Goal: Register for event/course

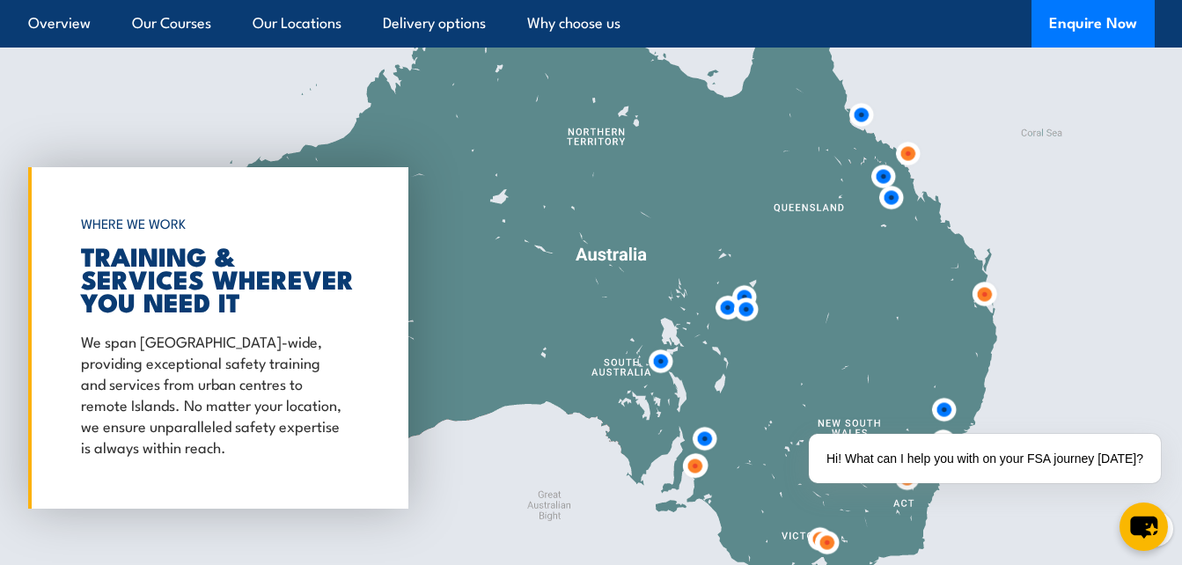
scroll to position [2629, 0]
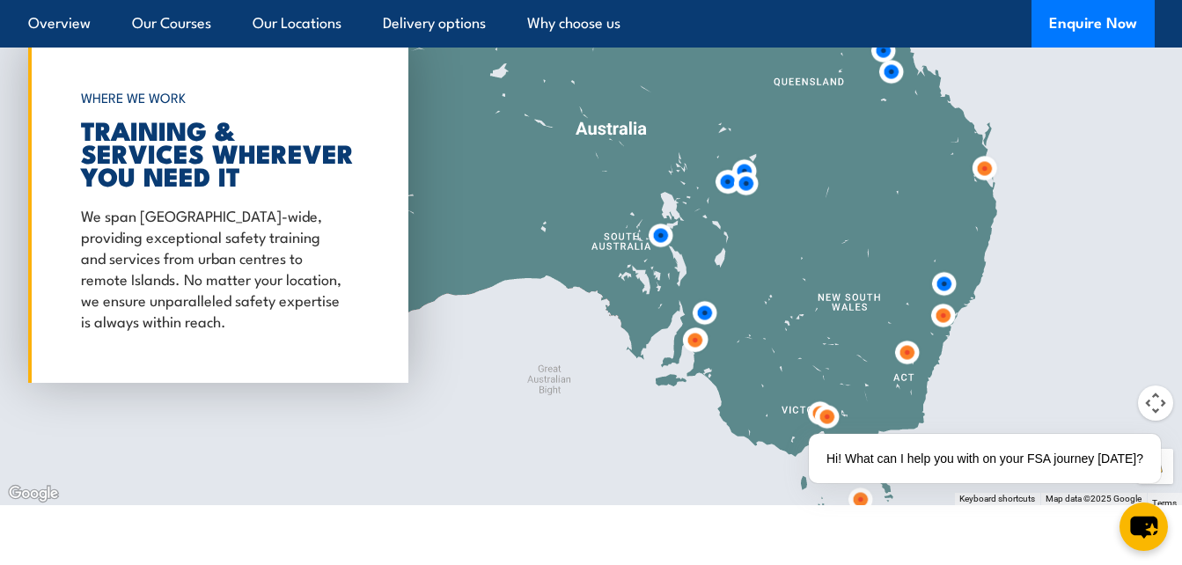
click at [945, 282] on img at bounding box center [944, 284] width 33 height 33
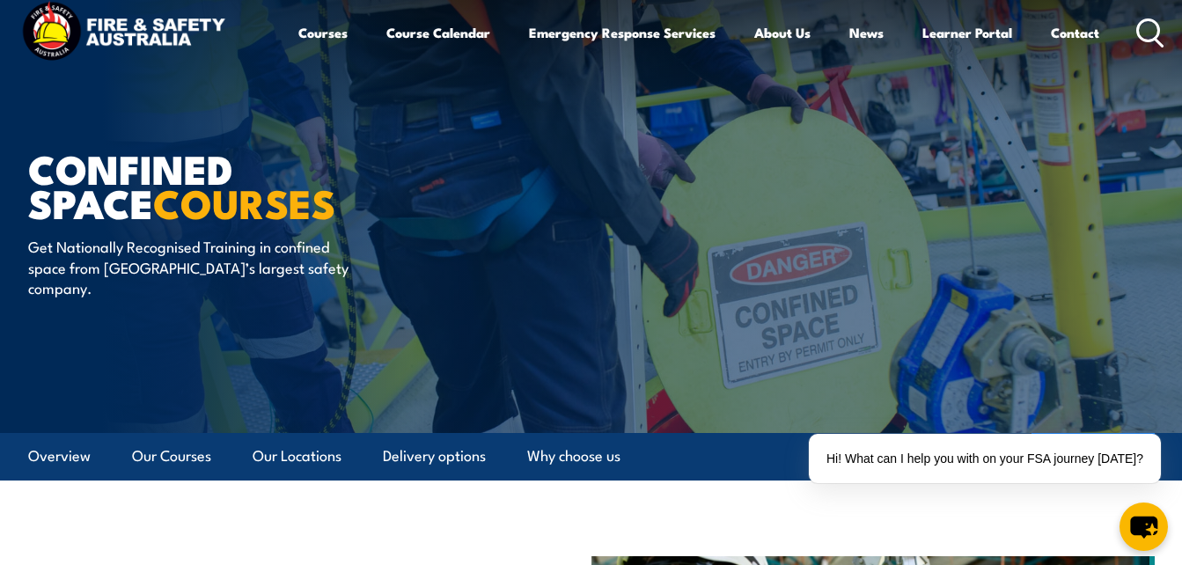
scroll to position [0, 0]
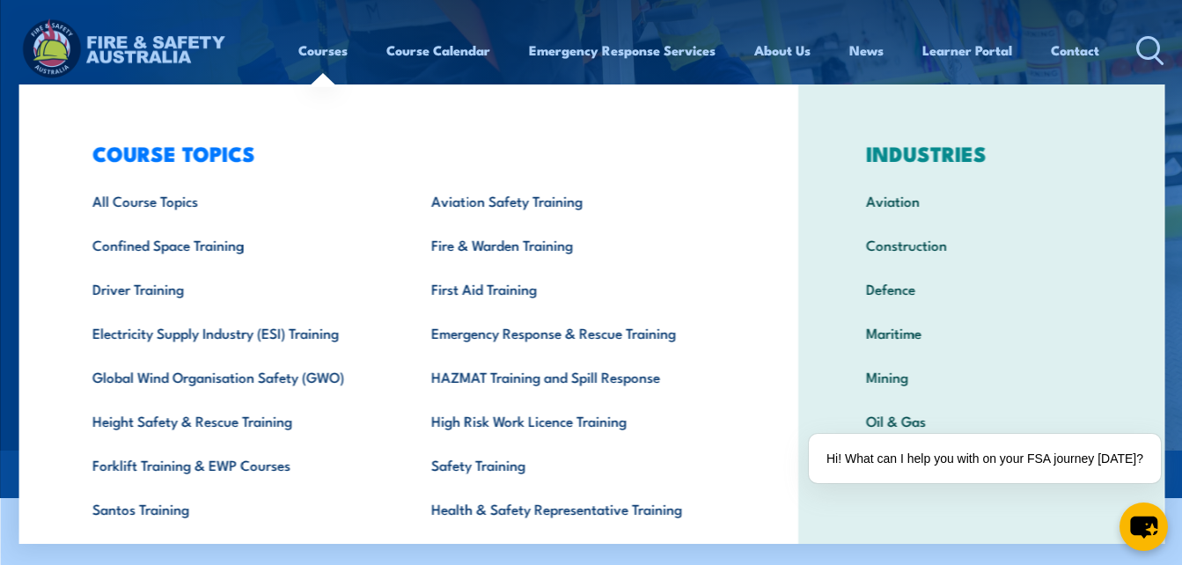
click at [321, 53] on link "Courses" at bounding box center [322, 50] width 49 height 42
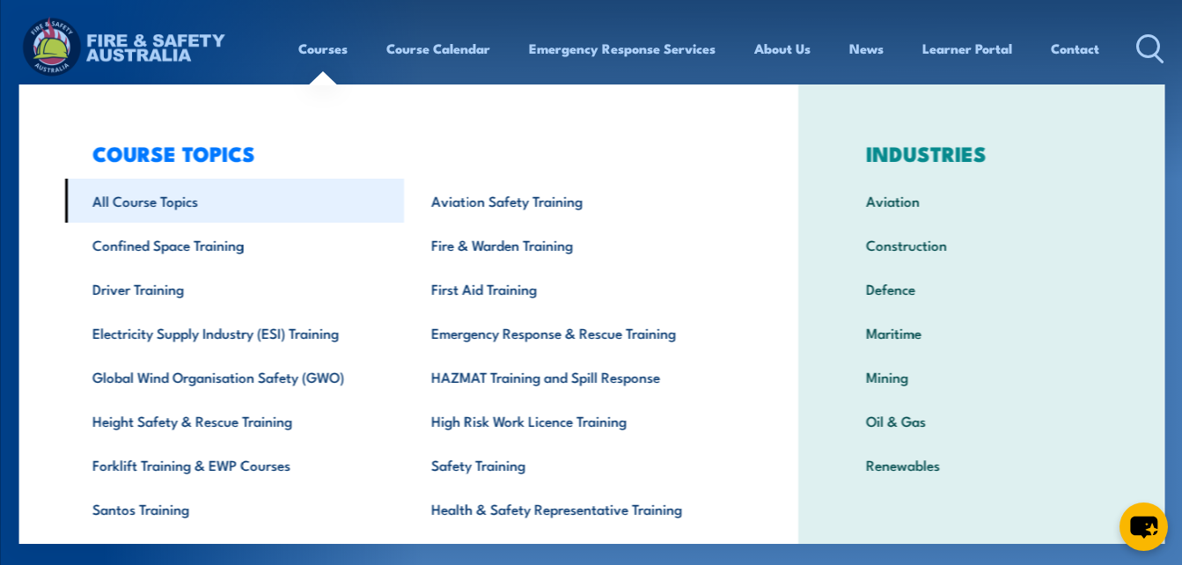
click at [137, 204] on link "All Course Topics" at bounding box center [233, 201] width 339 height 44
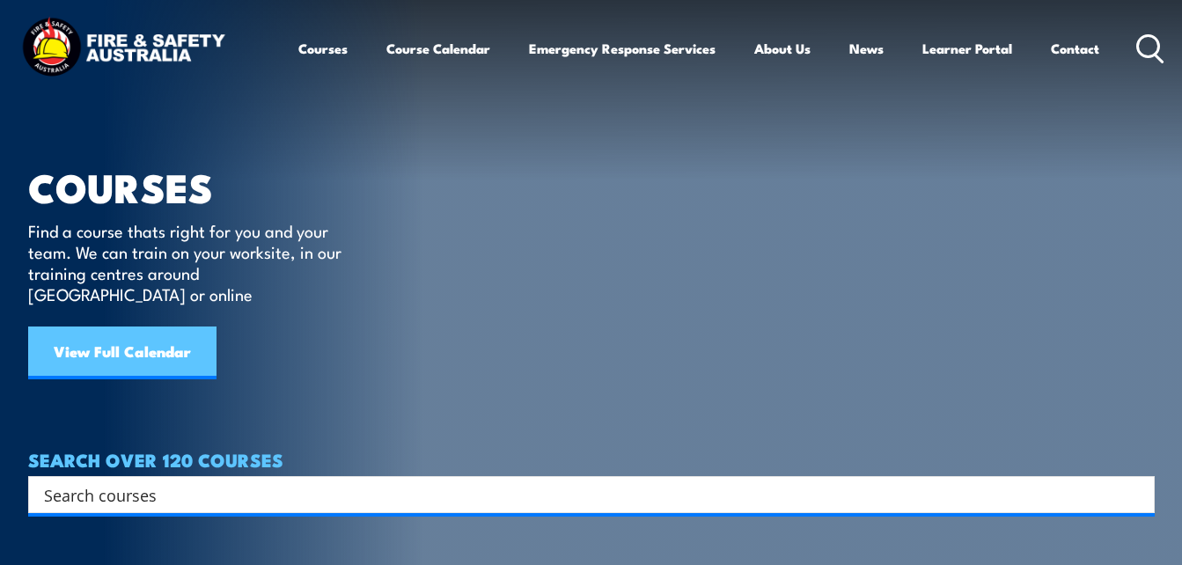
click at [129, 335] on link "View Full Calendar" at bounding box center [122, 353] width 188 height 53
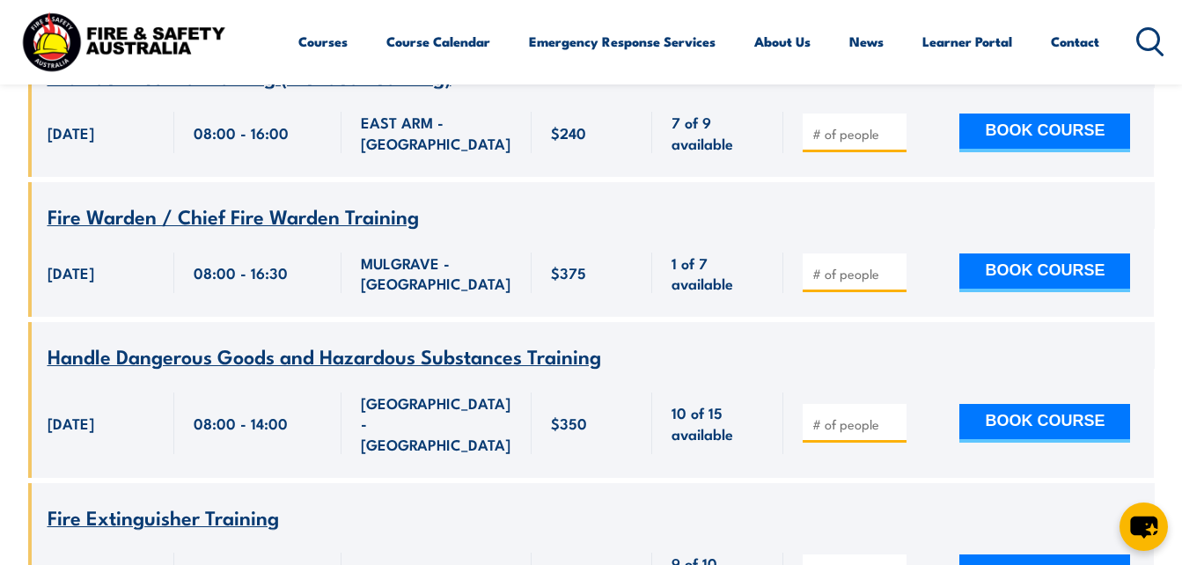
scroll to position [3172, 0]
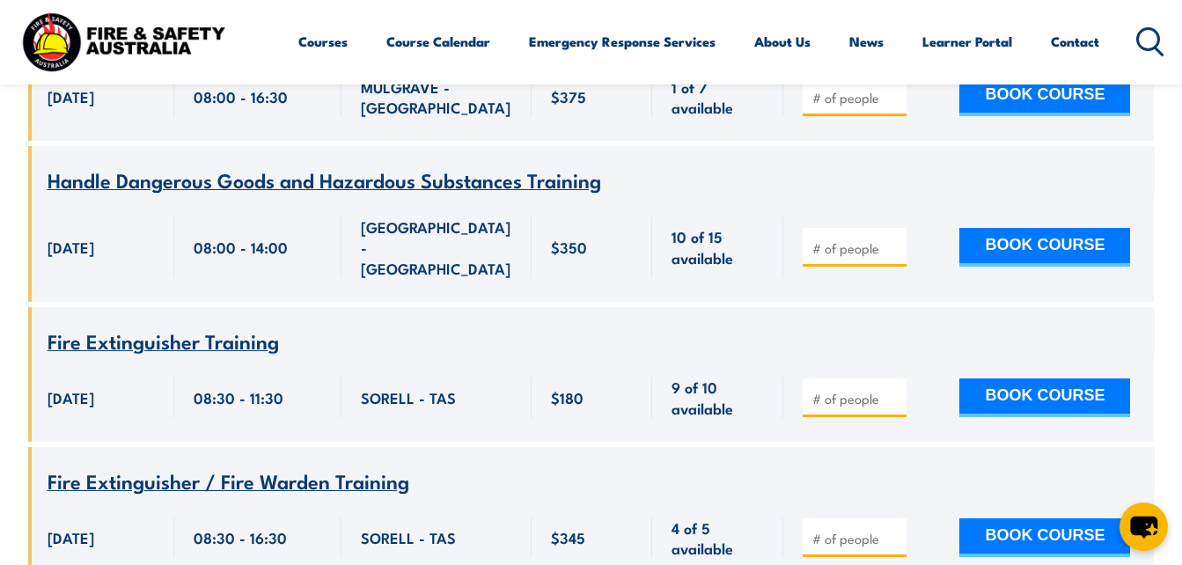
click at [310, 466] on span "Fire Extinguisher / Fire Warden Training" at bounding box center [229, 481] width 362 height 30
